Goal: Navigation & Orientation: Find specific page/section

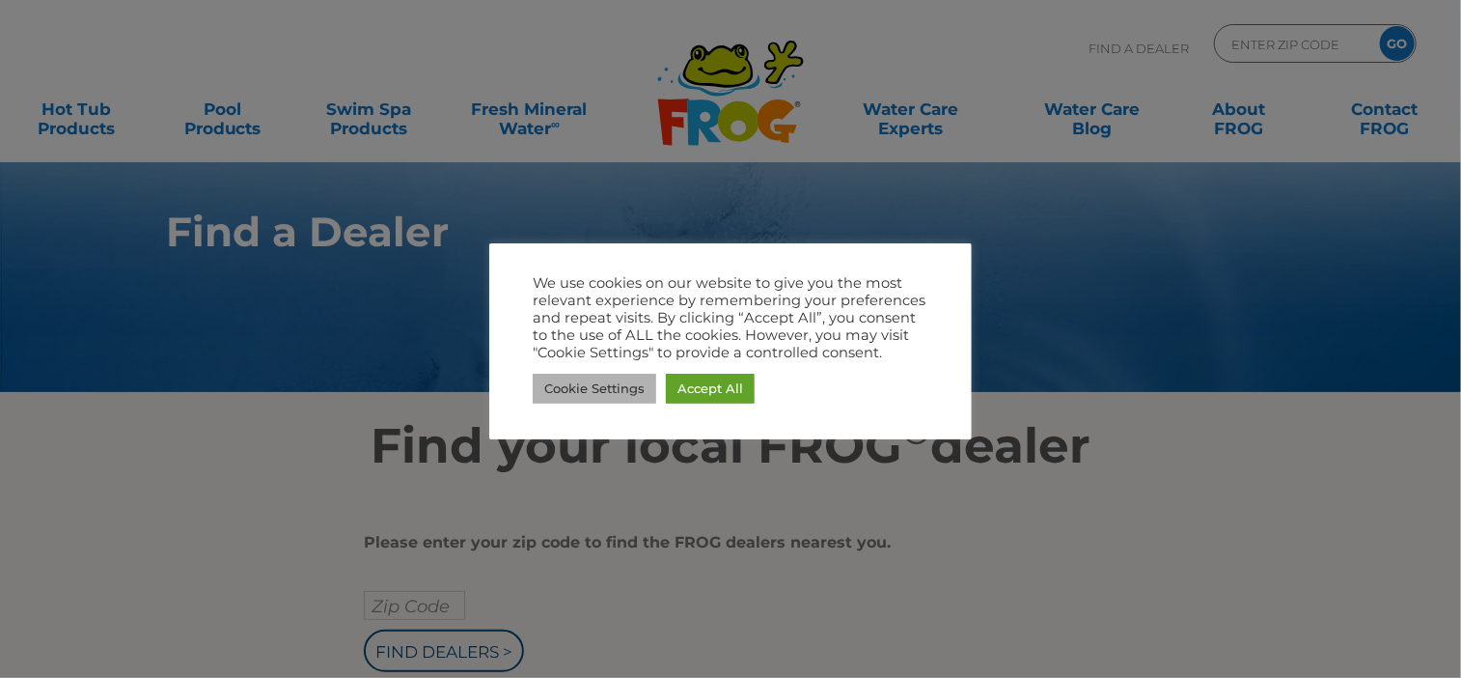
click at [609, 383] on link "Cookie Settings" at bounding box center [595, 389] width 124 height 30
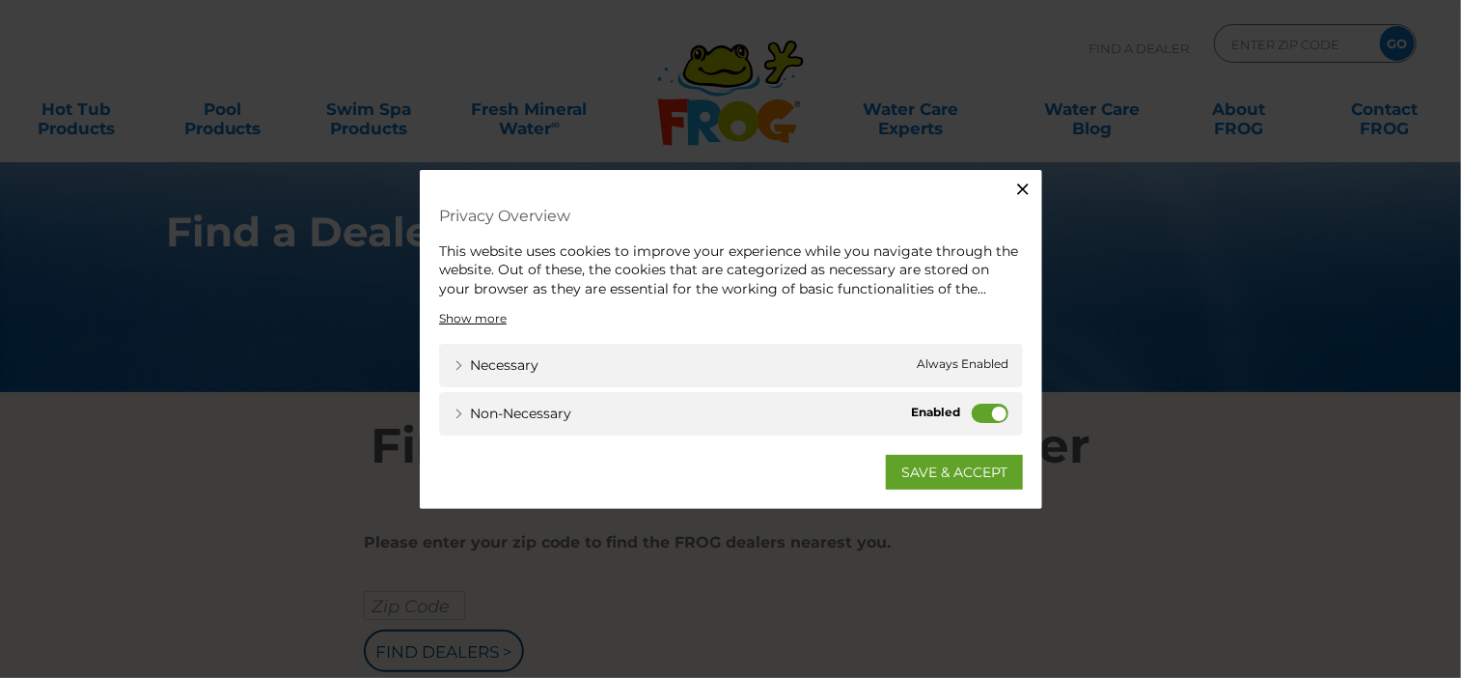
click at [969, 414] on div "Non-necessary Non-necessary" at bounding box center [731, 413] width 584 height 43
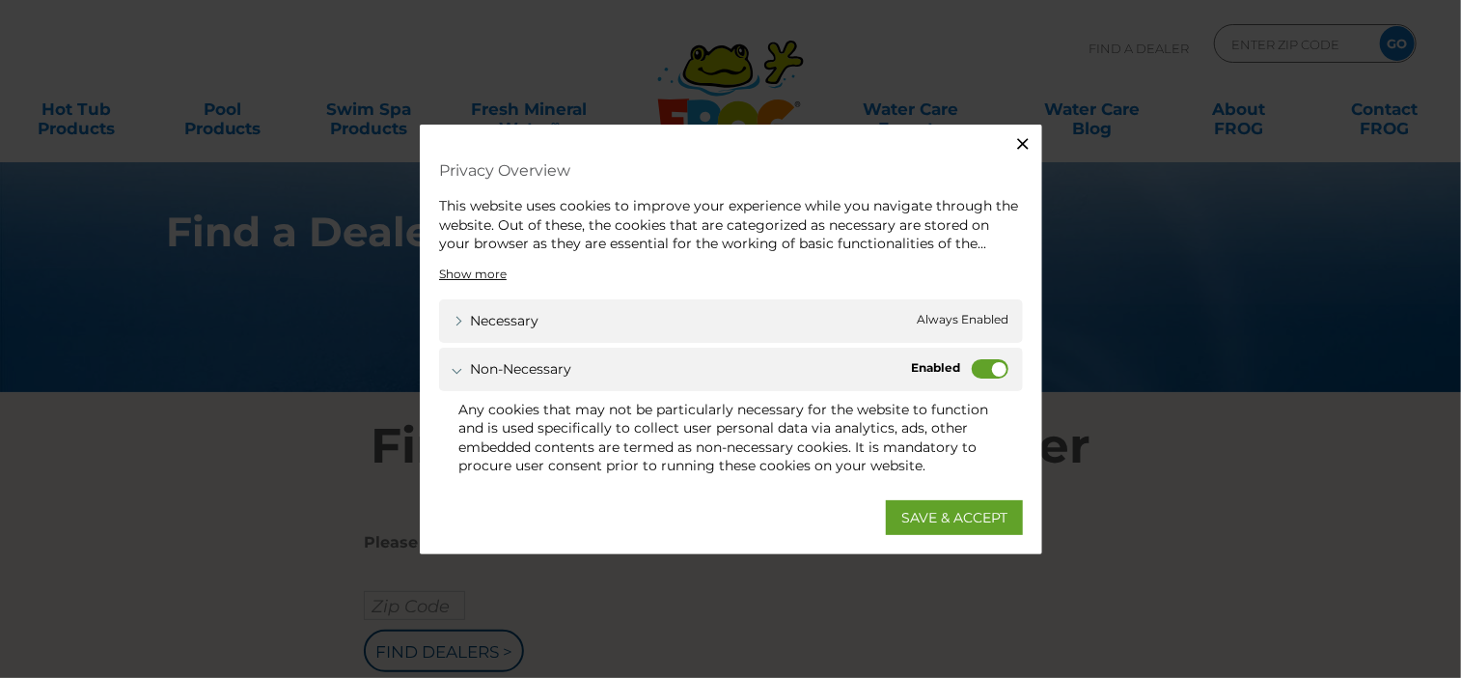
click at [979, 364] on label "Non-necessary" at bounding box center [990, 367] width 37 height 19
click at [0, 0] on input "Non-necessary" at bounding box center [0, 0] width 0 height 0
click at [932, 510] on link "SAVE & ACCEPT" at bounding box center [954, 517] width 137 height 35
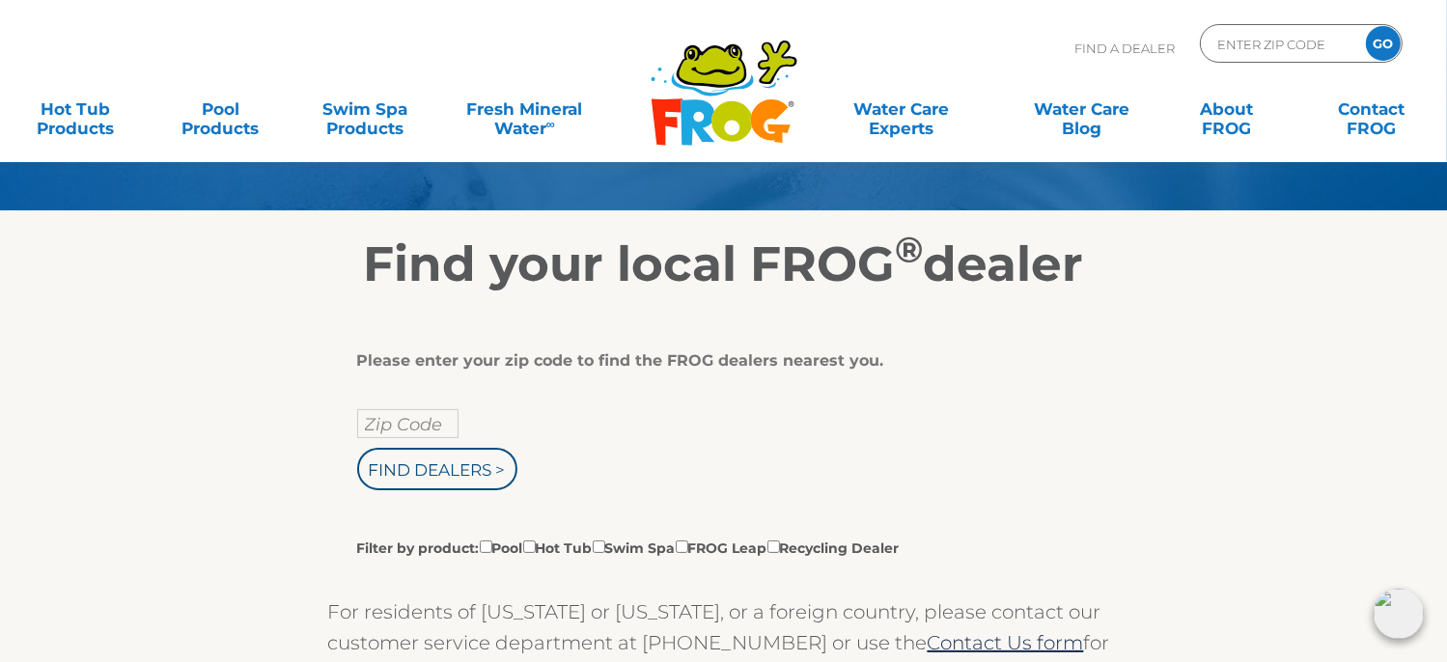
scroll to position [193, 0]
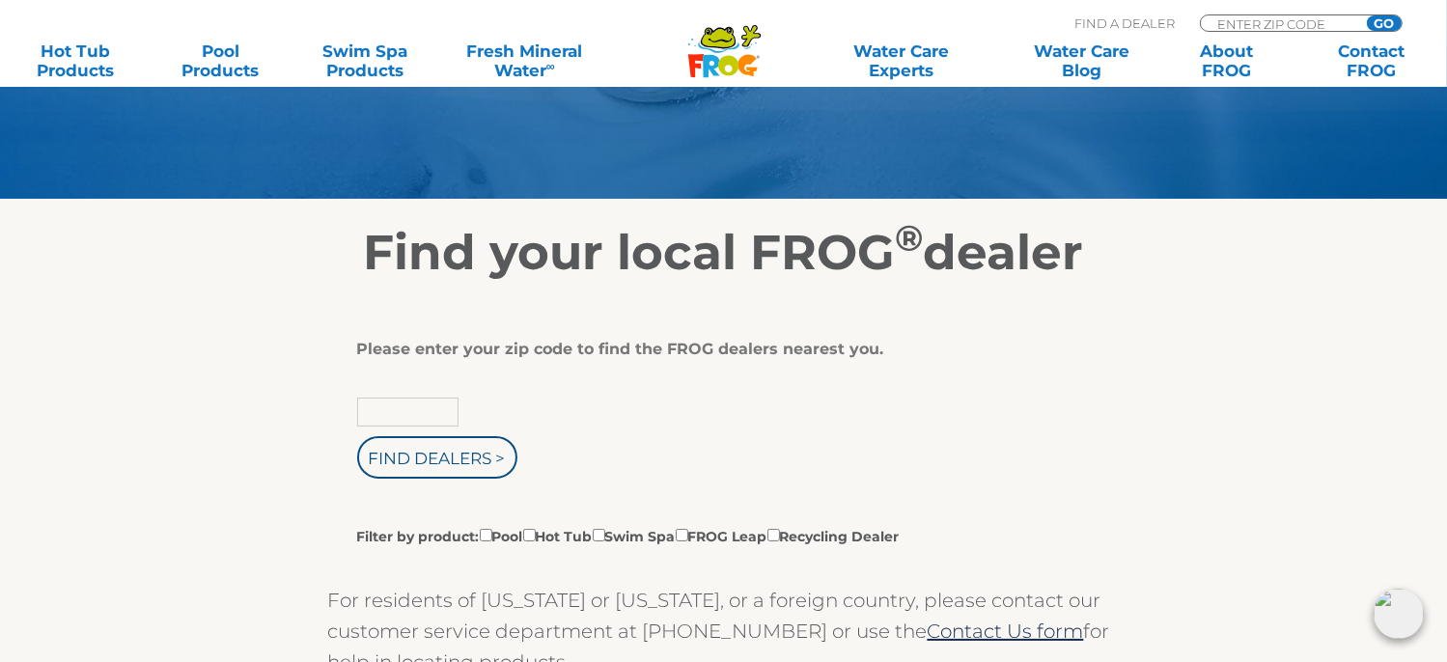
click at [379, 410] on input "text" at bounding box center [407, 412] width 101 height 29
type input "34465"
click at [357, 436] on input "Find Dealers >" at bounding box center [437, 457] width 160 height 42
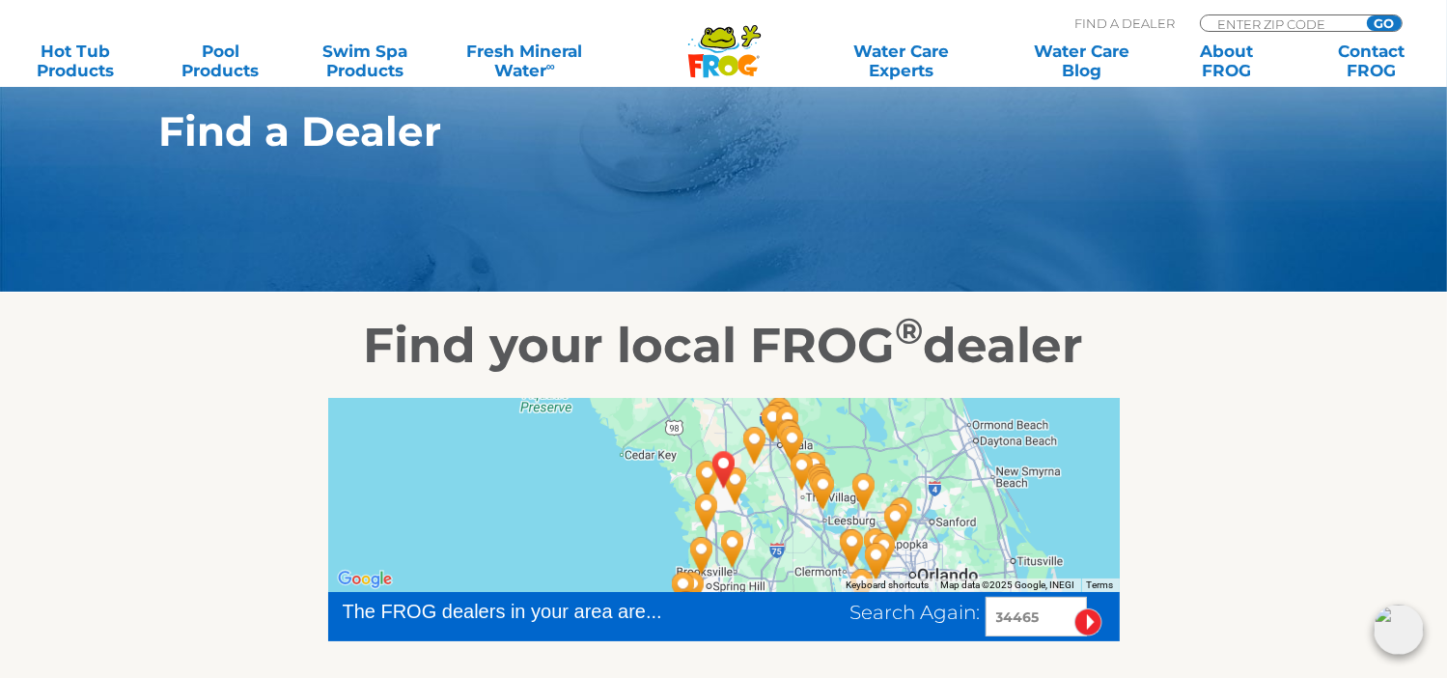
scroll to position [290, 0]
